Goal: Task Accomplishment & Management: Use online tool/utility

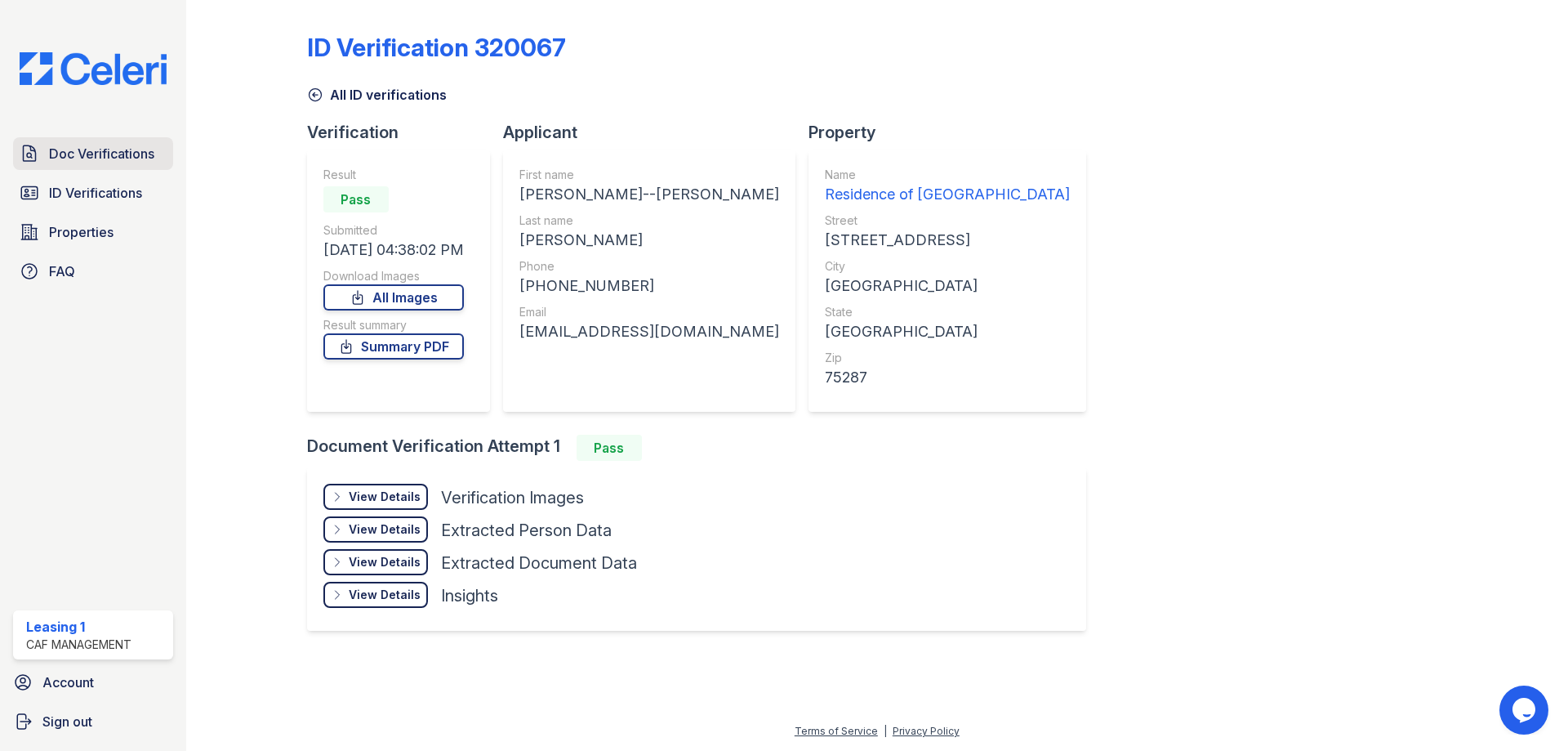
click at [97, 144] on span "Doc Verifications" at bounding box center [102, 153] width 105 height 19
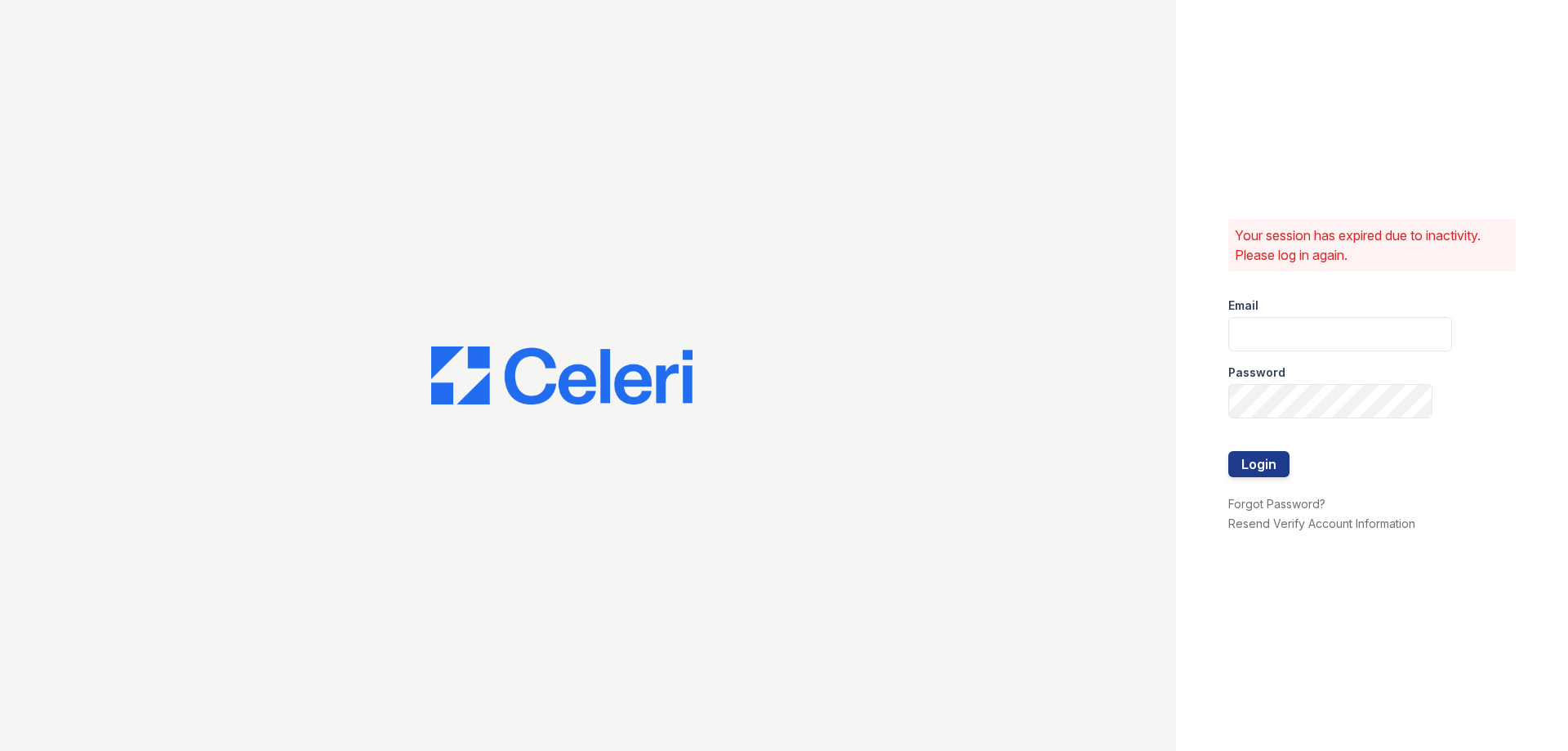
type input "[EMAIL_ADDRESS][DOMAIN_NAME]"
click at [1243, 463] on button "Login" at bounding box center [1259, 463] width 61 height 26
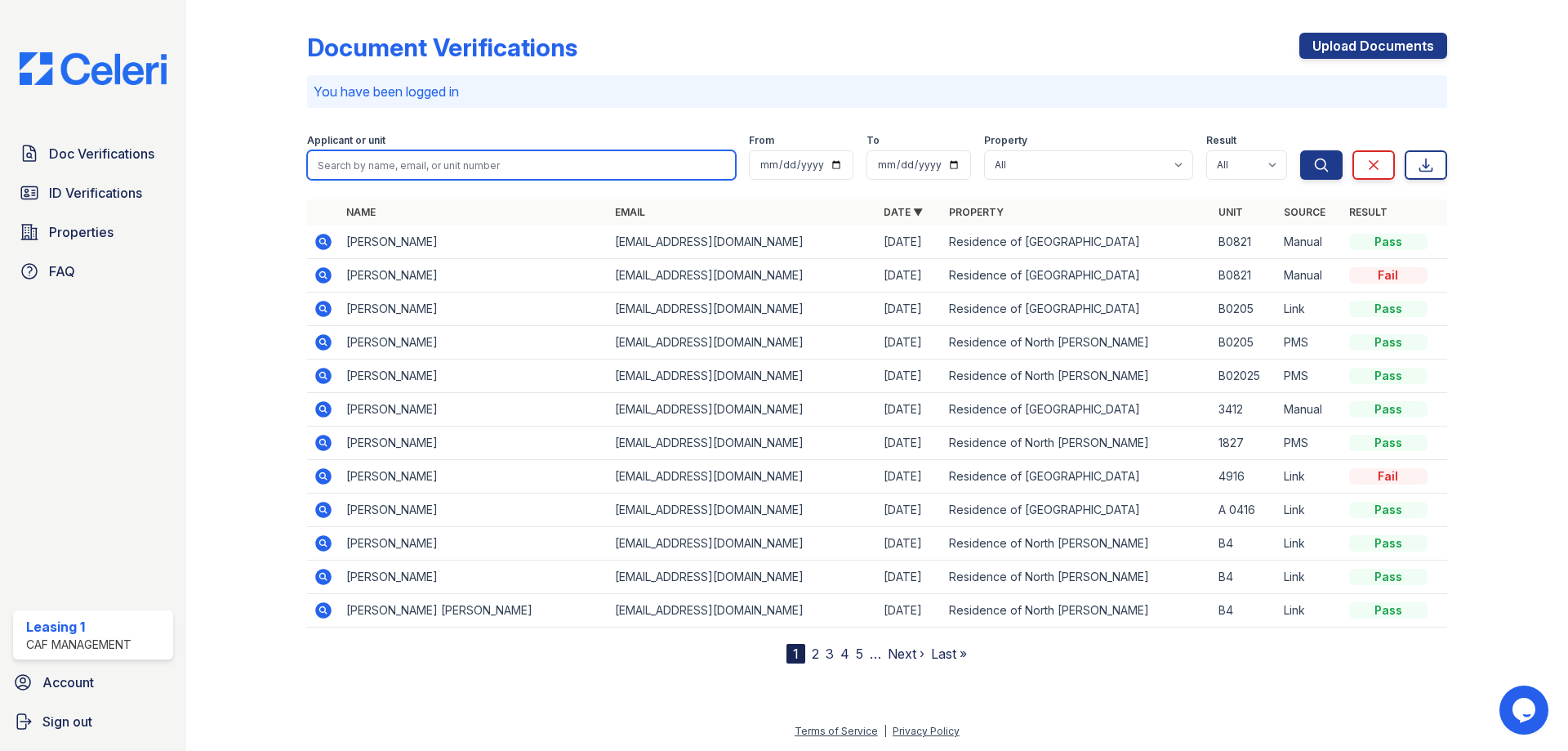
click at [419, 172] on input "search" at bounding box center [521, 165] width 429 height 30
type input "[PERSON_NAME]"
click at [1300, 151] on button "Search" at bounding box center [1322, 165] width 42 height 30
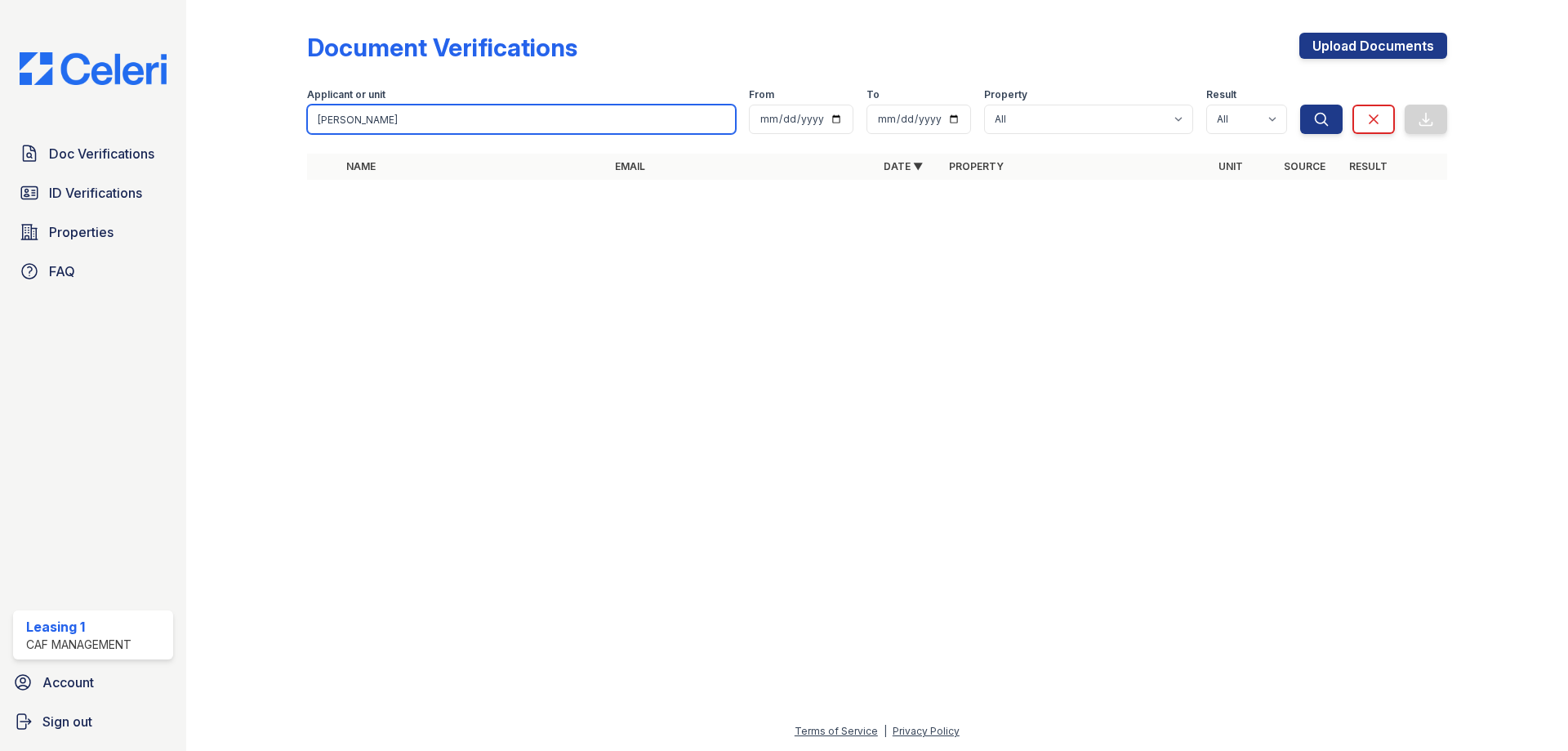
drag, startPoint x: 386, startPoint y: 118, endPoint x: 119, endPoint y: 114, distance: 267.0
click at [119, 114] on div "Doc Verifications ID Verifications Properties FAQ Leasing 1 CAF Management Acco…" at bounding box center [784, 375] width 1568 height 751
